Goal: Information Seeking & Learning: Check status

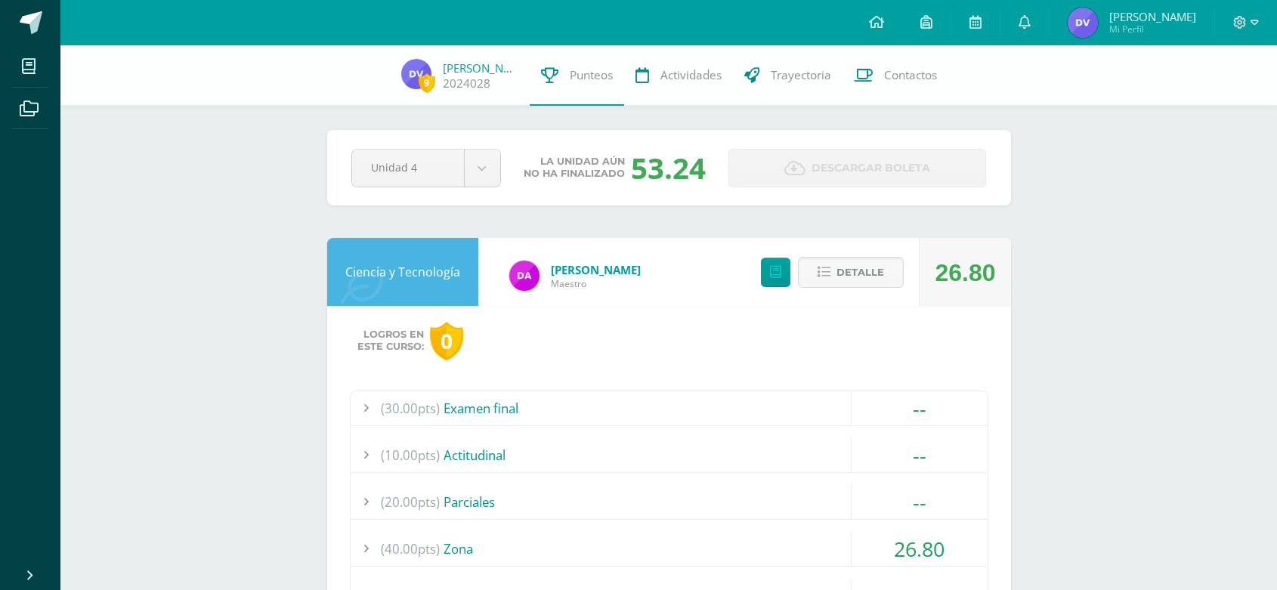
scroll to position [1374, 0]
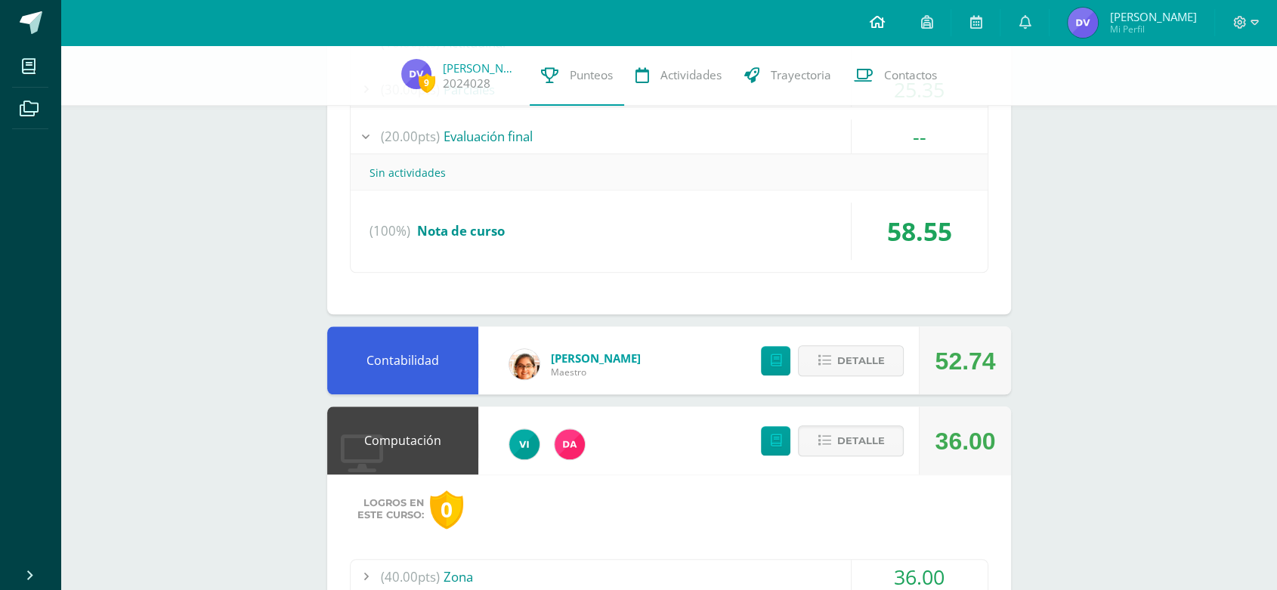
drag, startPoint x: 0, startPoint y: 0, endPoint x: 872, endPoint y: 26, distance: 872.1
click at [872, 26] on icon at bounding box center [876, 22] width 15 height 14
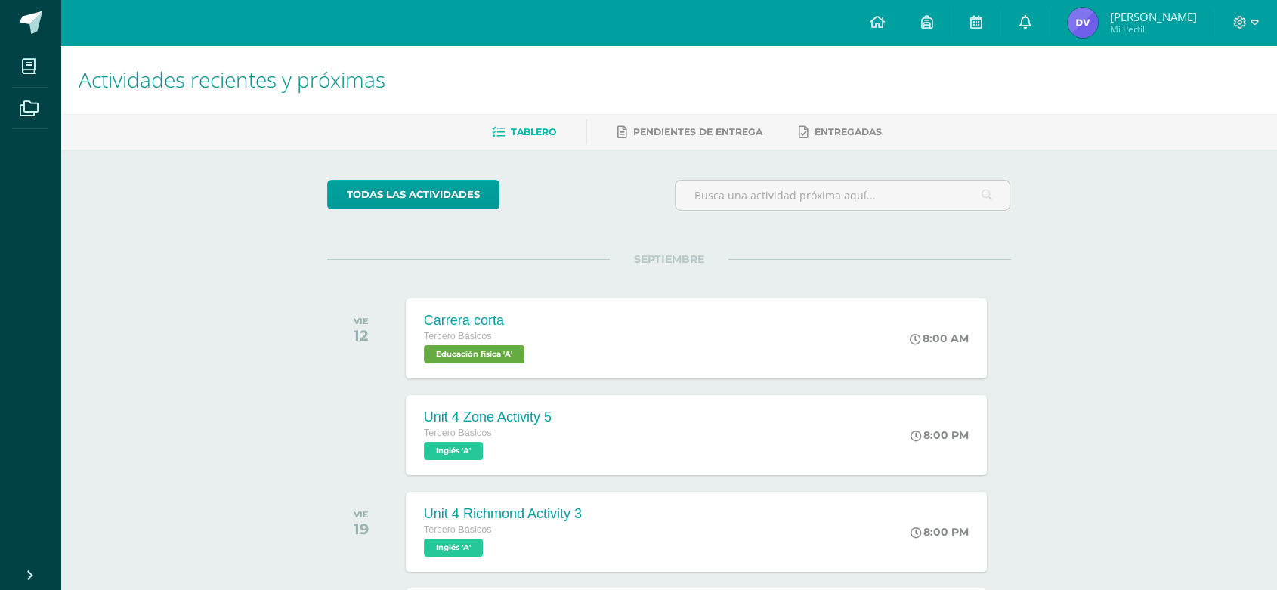
click at [1030, 17] on icon at bounding box center [1024, 22] width 12 height 14
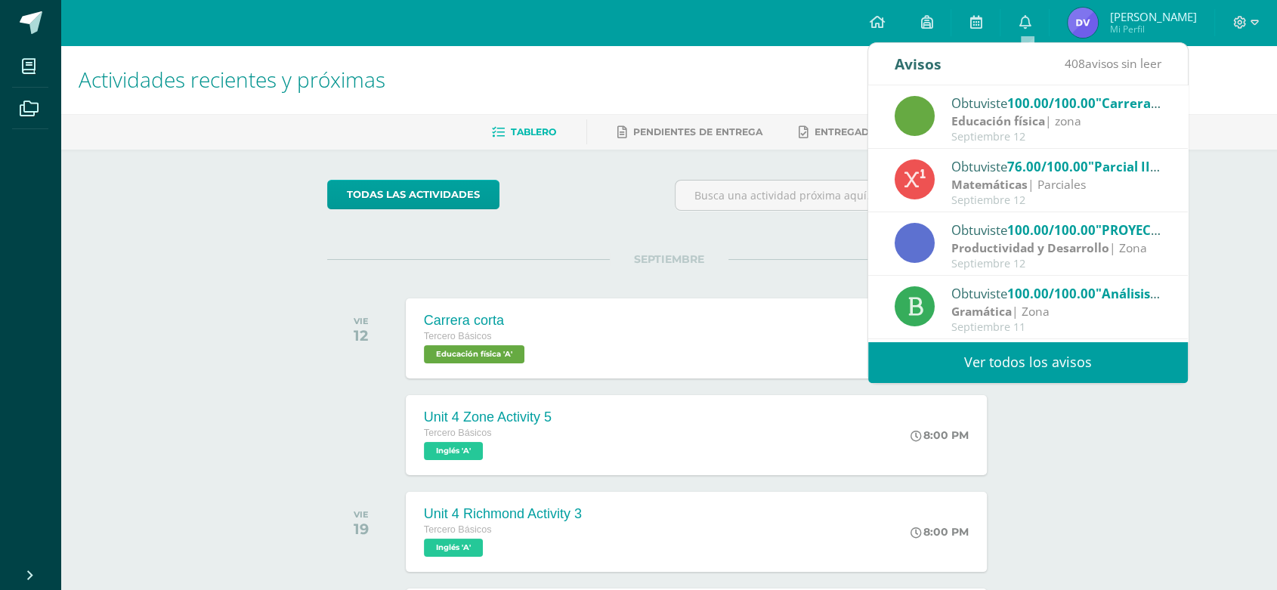
click at [1022, 190] on strong "Matemáticas" at bounding box center [989, 184] width 76 height 17
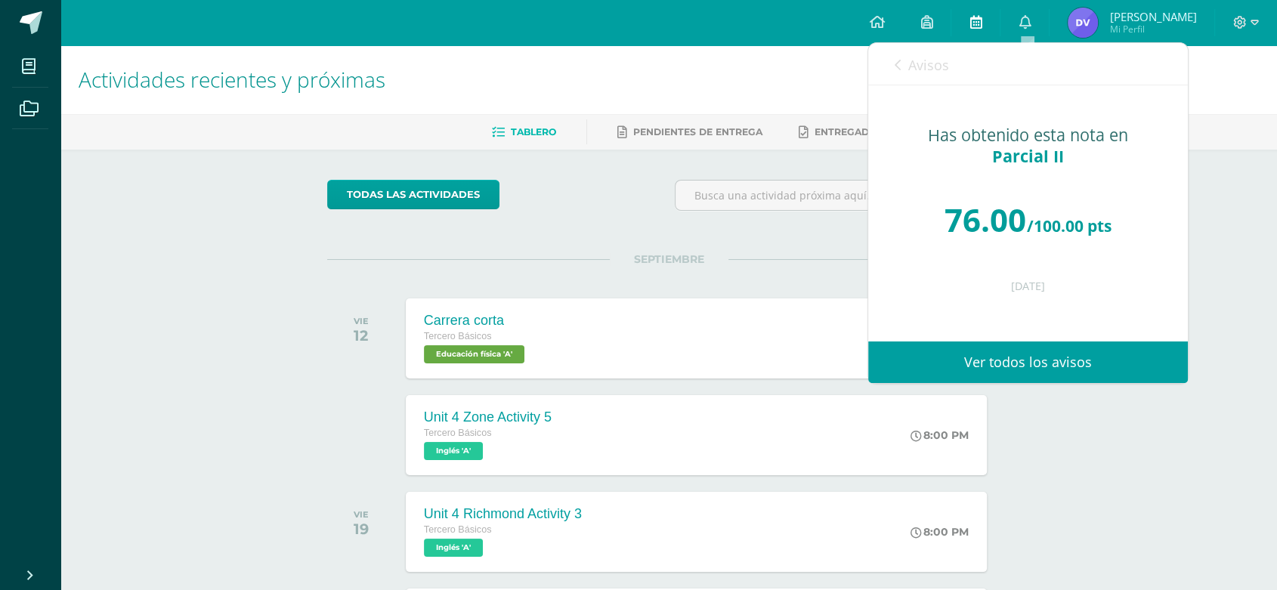
click at [965, 16] on link at bounding box center [975, 22] width 48 height 45
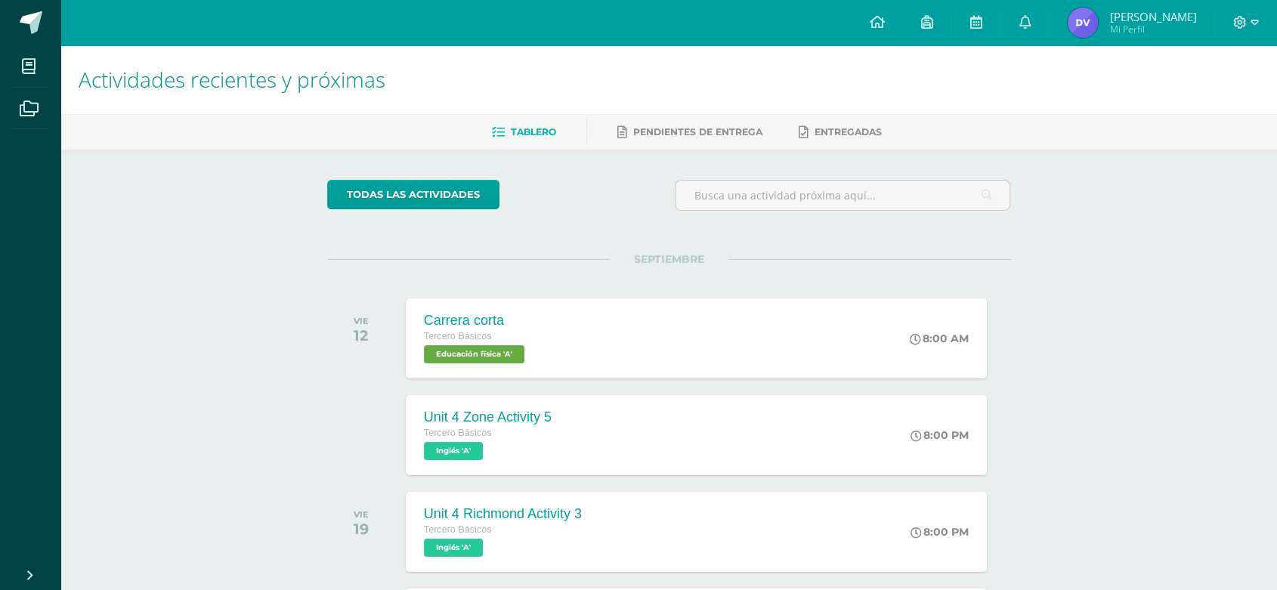
click at [1085, 11] on img at bounding box center [1082, 23] width 30 height 30
click at [1114, 20] on span "[PERSON_NAME]" at bounding box center [1152, 16] width 87 height 15
click at [1114, 21] on span "[PERSON_NAME]" at bounding box center [1152, 16] width 87 height 15
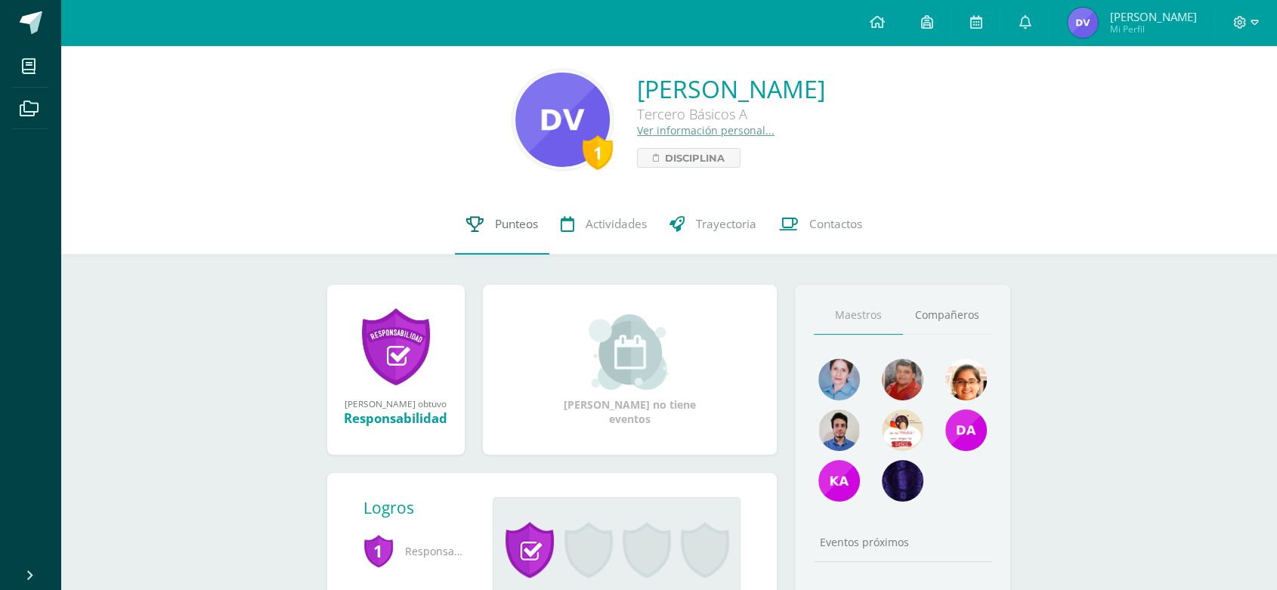
click at [520, 194] on div "1 [PERSON_NAME] Tercero Básicos A Ver información personal... Disciplina 1 [PER…" at bounding box center [668, 449] width 1216 height 808
click at [496, 218] on span "Punteos" at bounding box center [516, 224] width 43 height 16
click at [496, 219] on span "Punteos" at bounding box center [516, 224] width 43 height 16
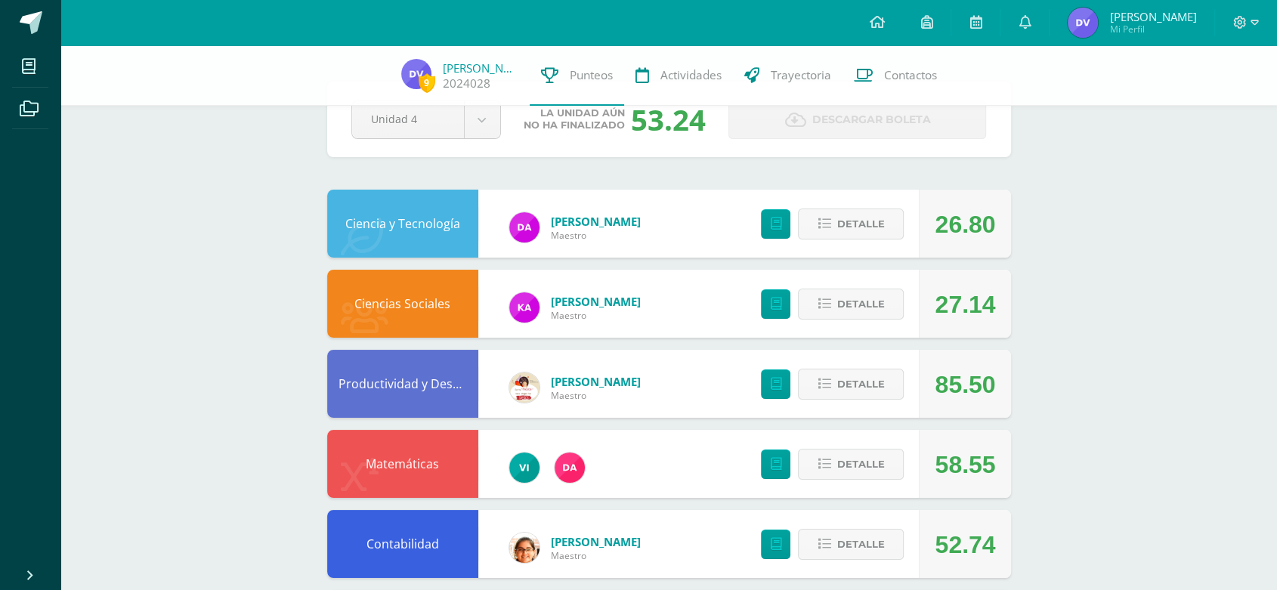
scroll to position [84, 0]
